Goal: Task Accomplishment & Management: Manage account settings

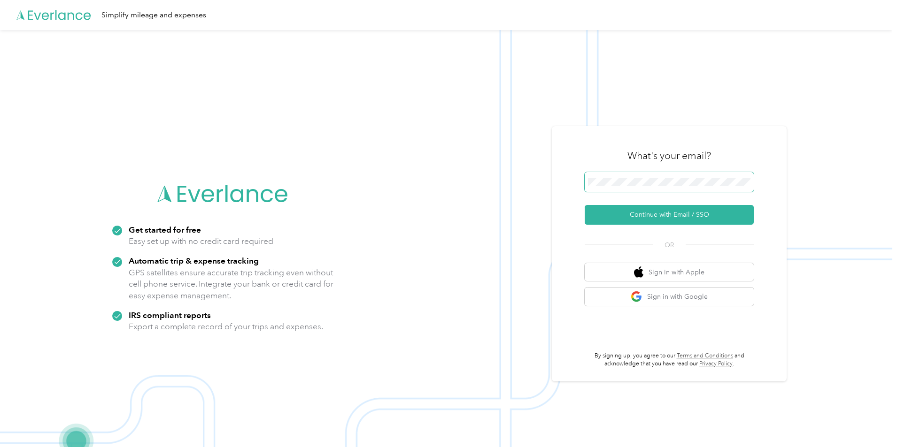
click at [609, 177] on span at bounding box center [669, 182] width 169 height 20
click at [650, 214] on button "Continue with Email / SSO" at bounding box center [669, 215] width 169 height 20
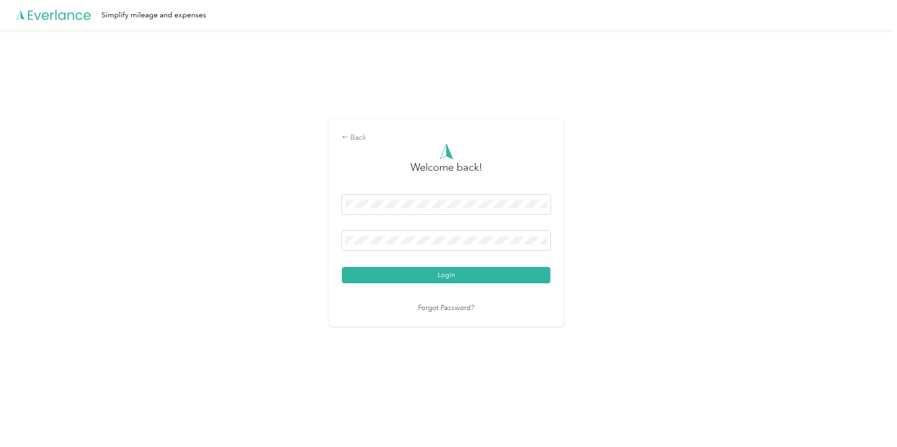
click at [441, 270] on button "Login" at bounding box center [446, 275] width 208 height 16
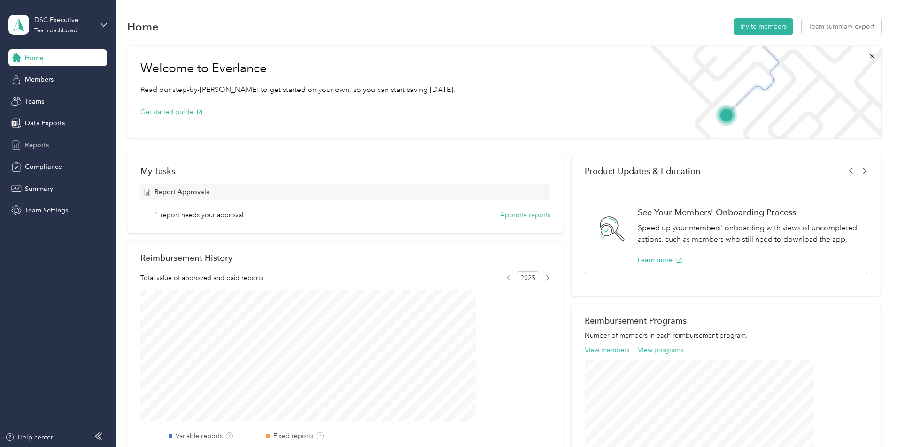
click at [35, 145] on span "Reports" at bounding box center [37, 145] width 24 height 10
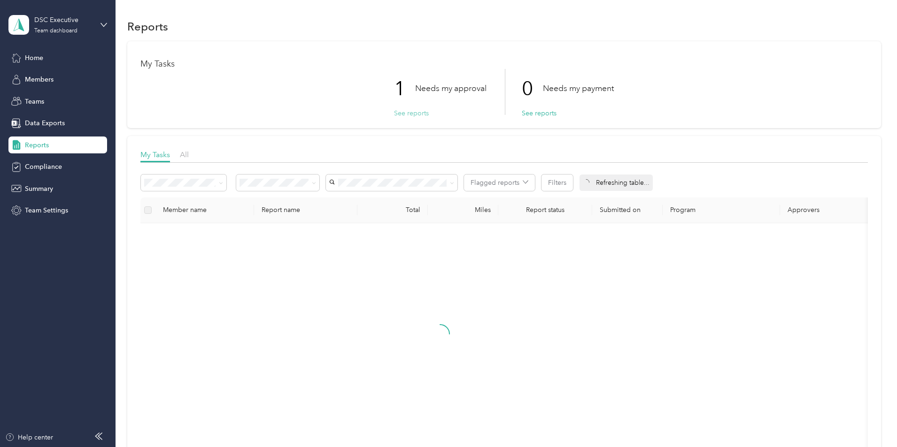
click at [417, 115] on button "See reports" at bounding box center [411, 113] width 35 height 10
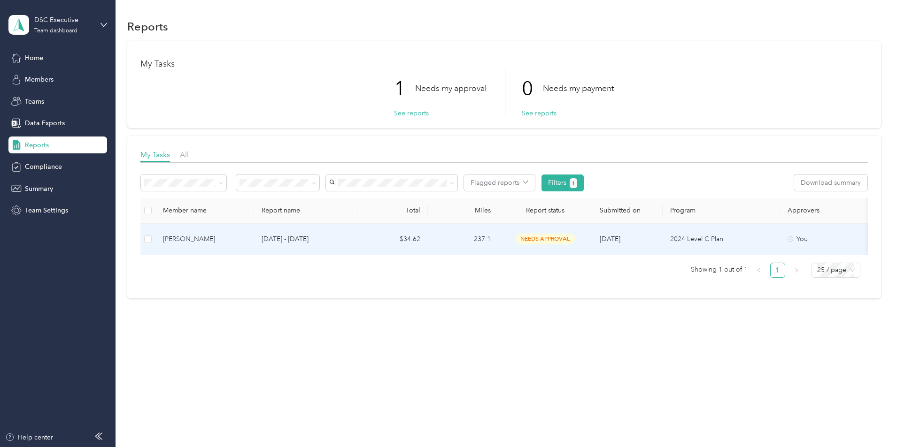
click at [575, 244] on span "needs approval" at bounding box center [545, 239] width 59 height 11
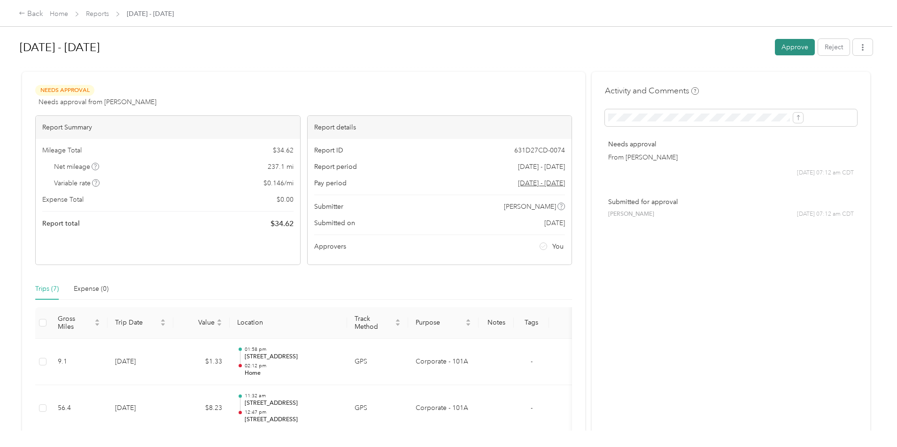
click at [775, 51] on button "Approve" at bounding box center [795, 47] width 40 height 16
